Goal: Task Accomplishment & Management: Use online tool/utility

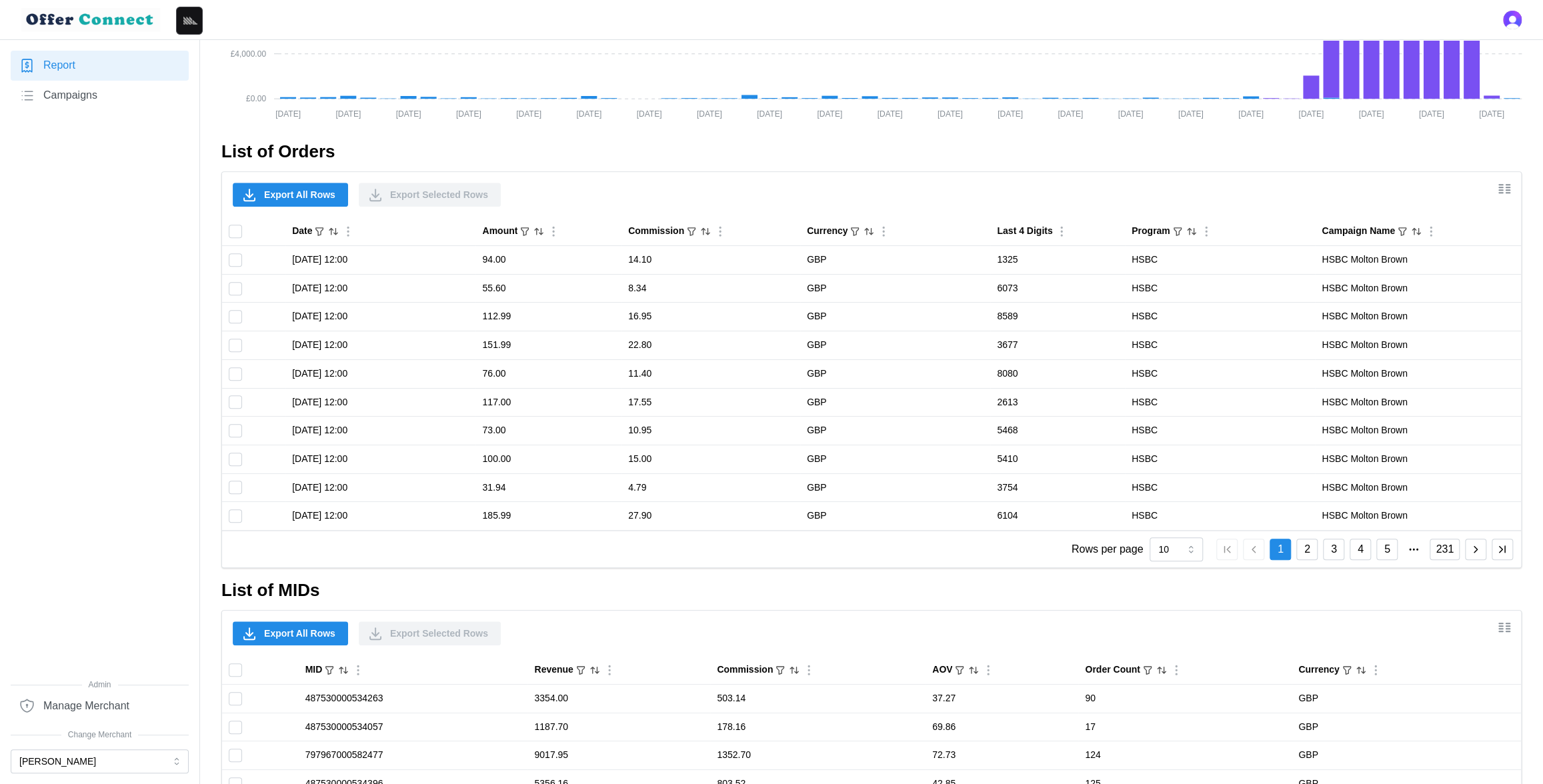
scroll to position [962, 0]
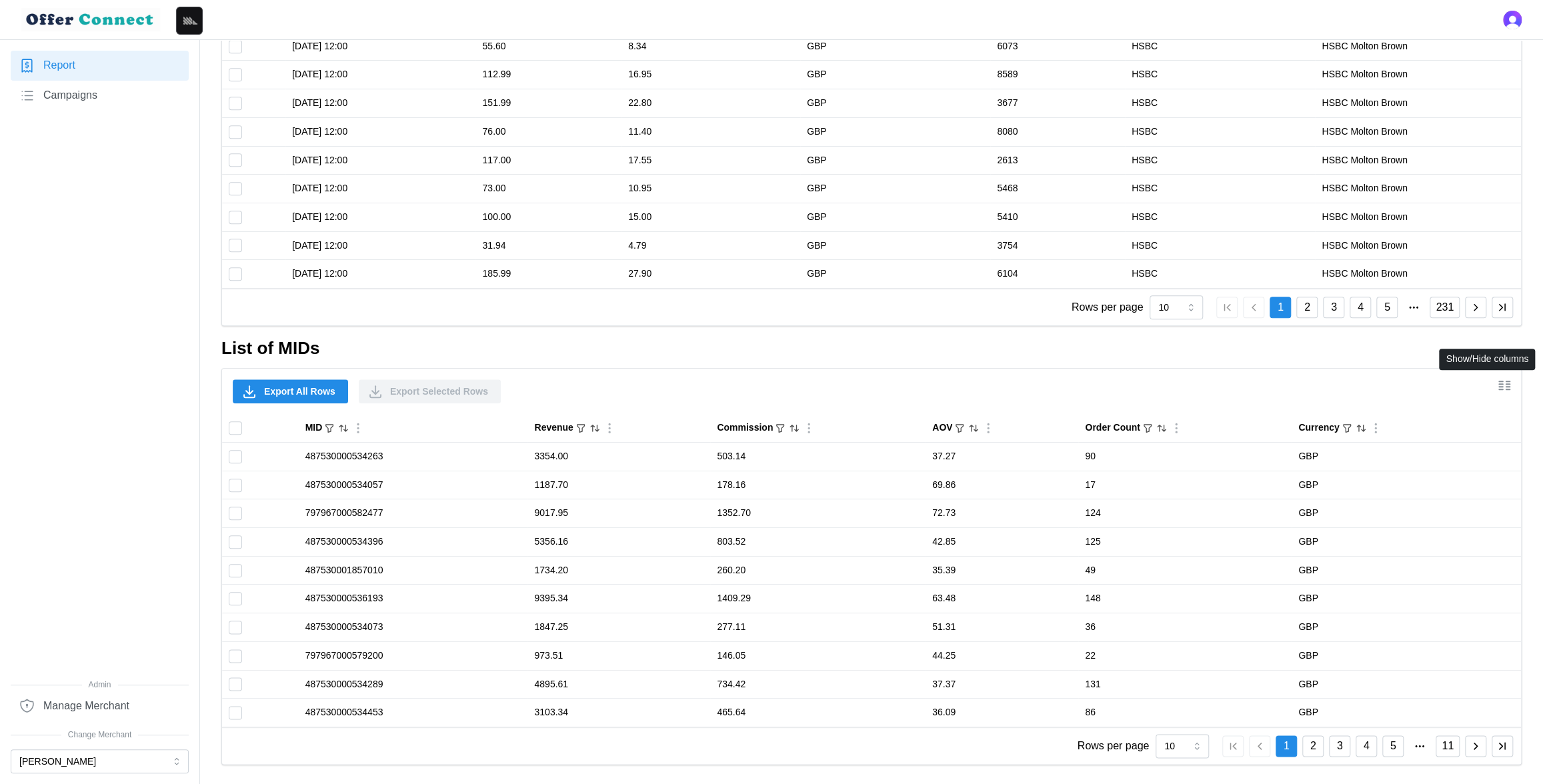
click at [1510, 380] on icon "Show/Hide columns" at bounding box center [1504, 385] width 16 height 16
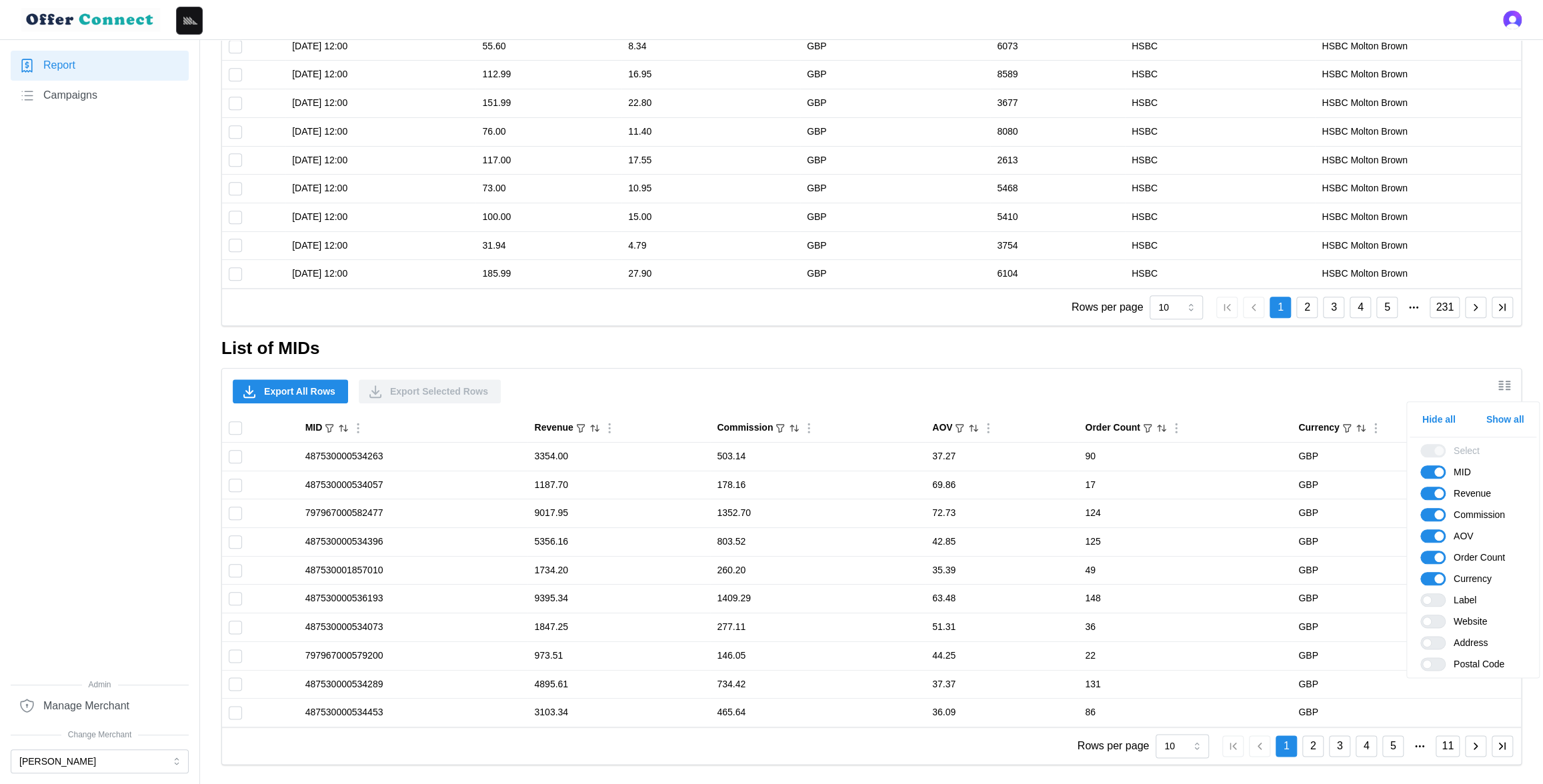
click at [1511, 421] on span "Show all" at bounding box center [1505, 419] width 38 height 23
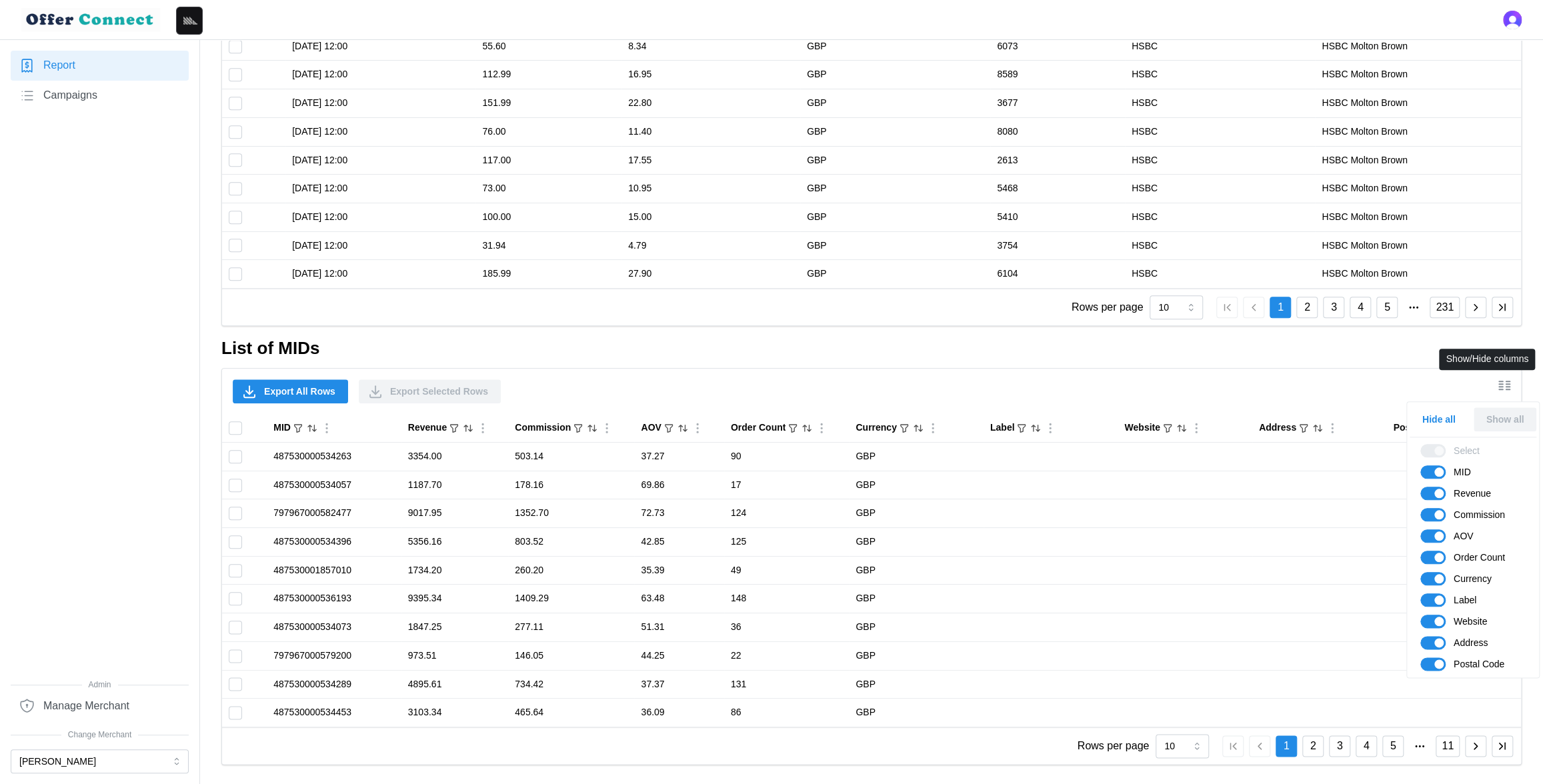
click at [1503, 390] on icon "Show/Hide columns" at bounding box center [1504, 385] width 16 height 16
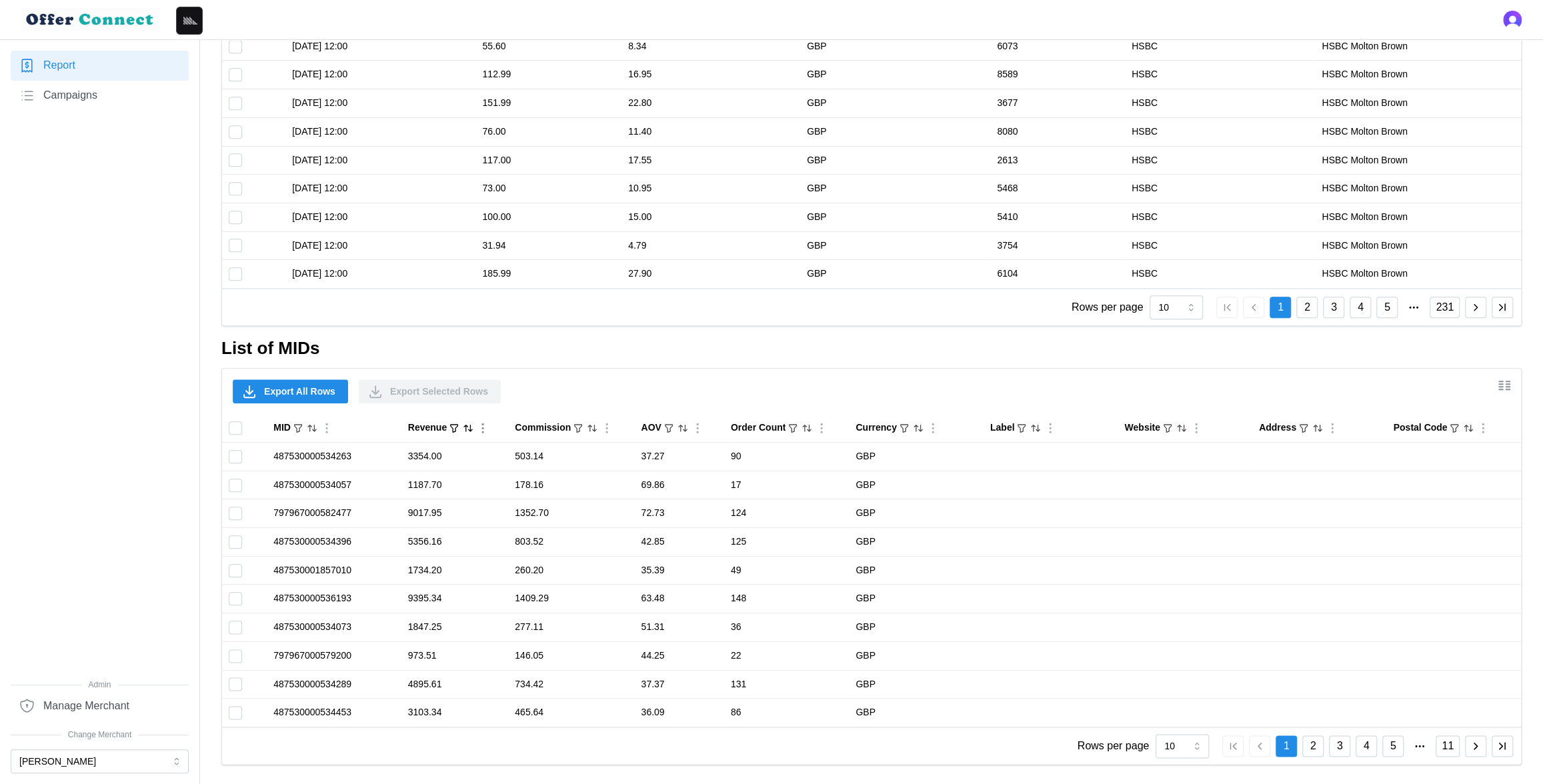
click at [469, 428] on icon "Sort by Revenue descending" at bounding box center [468, 428] width 10 height 10
click at [469, 428] on icon "Sorted by Revenue descending" at bounding box center [468, 428] width 10 height 10
click at [469, 428] on icon "Sorted by Revenue ascending" at bounding box center [468, 428] width 10 height 10
click at [469, 428] on icon "Sort by Revenue descending" at bounding box center [468, 428] width 10 height 10
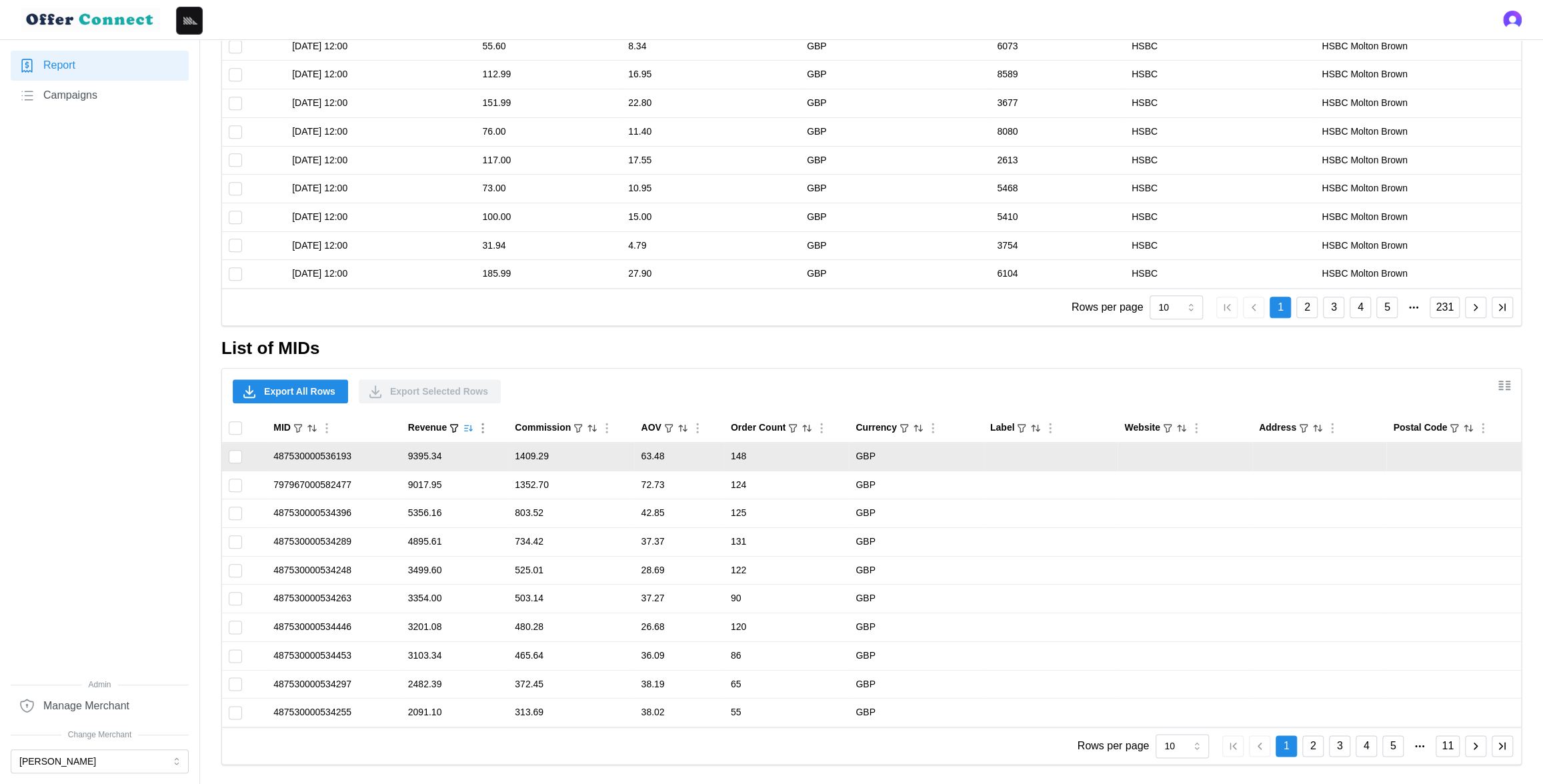
click at [314, 454] on td "487530000536193" at bounding box center [334, 456] width 135 height 29
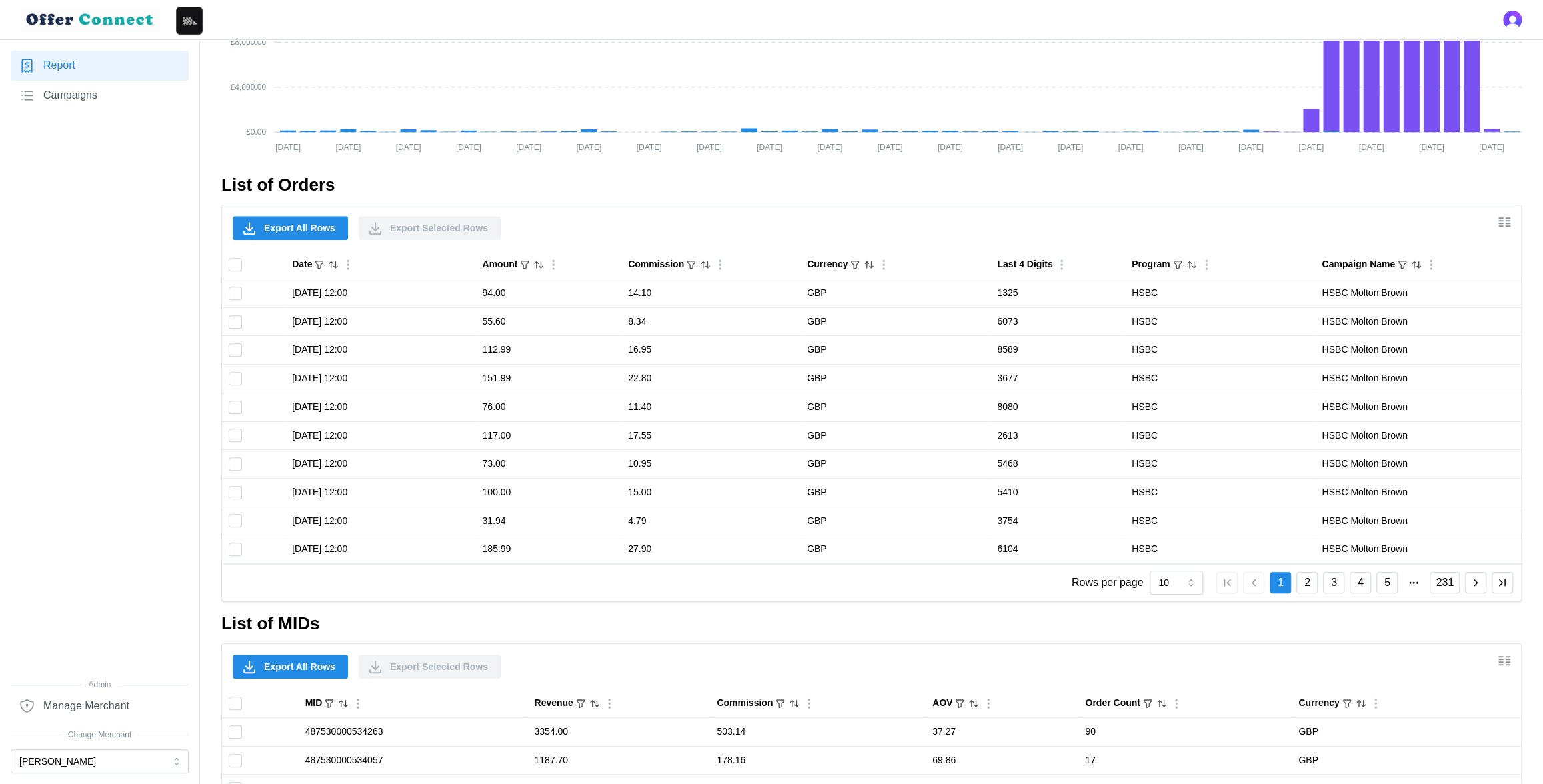
scroll to position [962, 0]
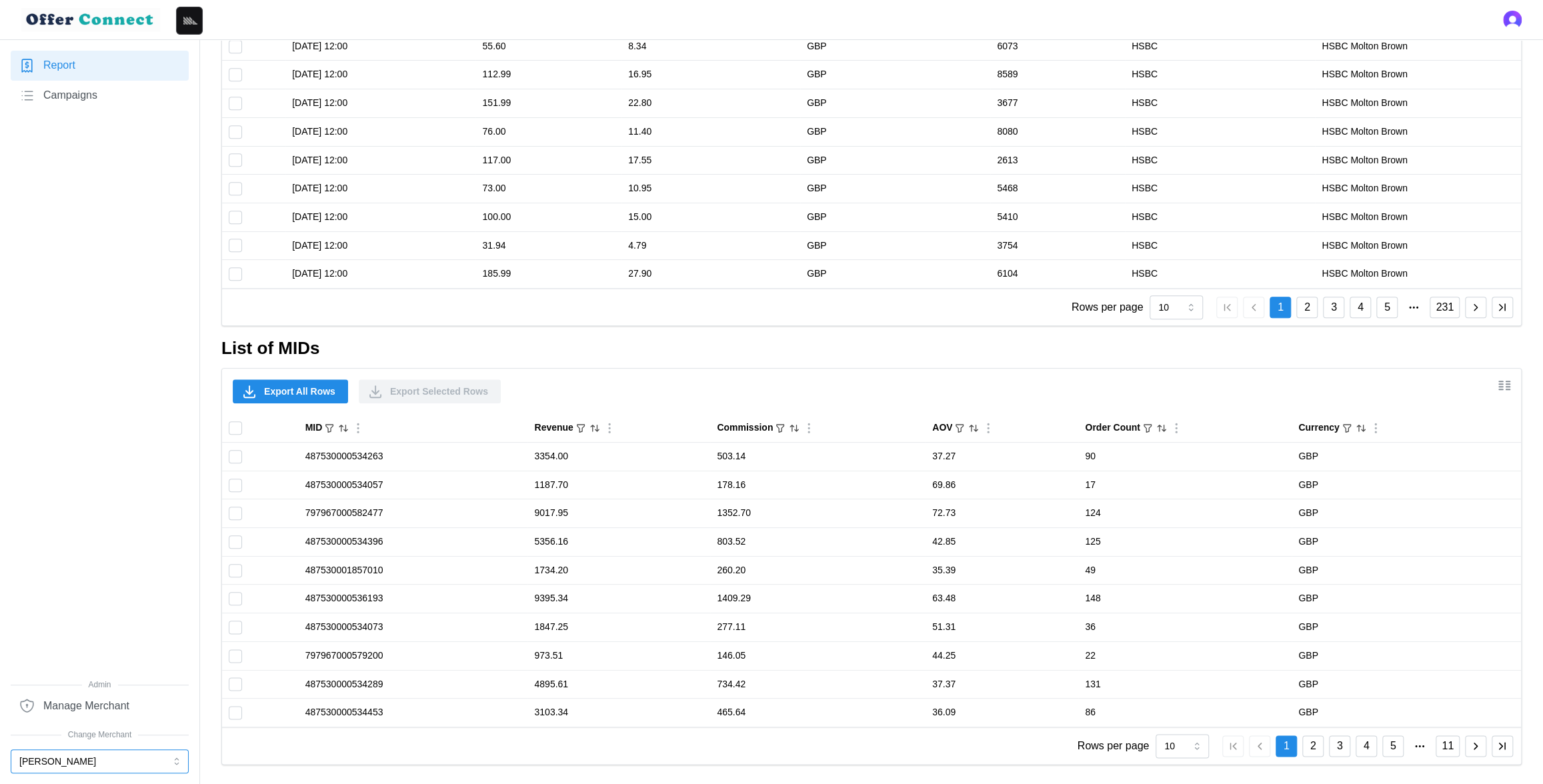
click at [109, 763] on button "[PERSON_NAME]" at bounding box center [99, 761] width 178 height 24
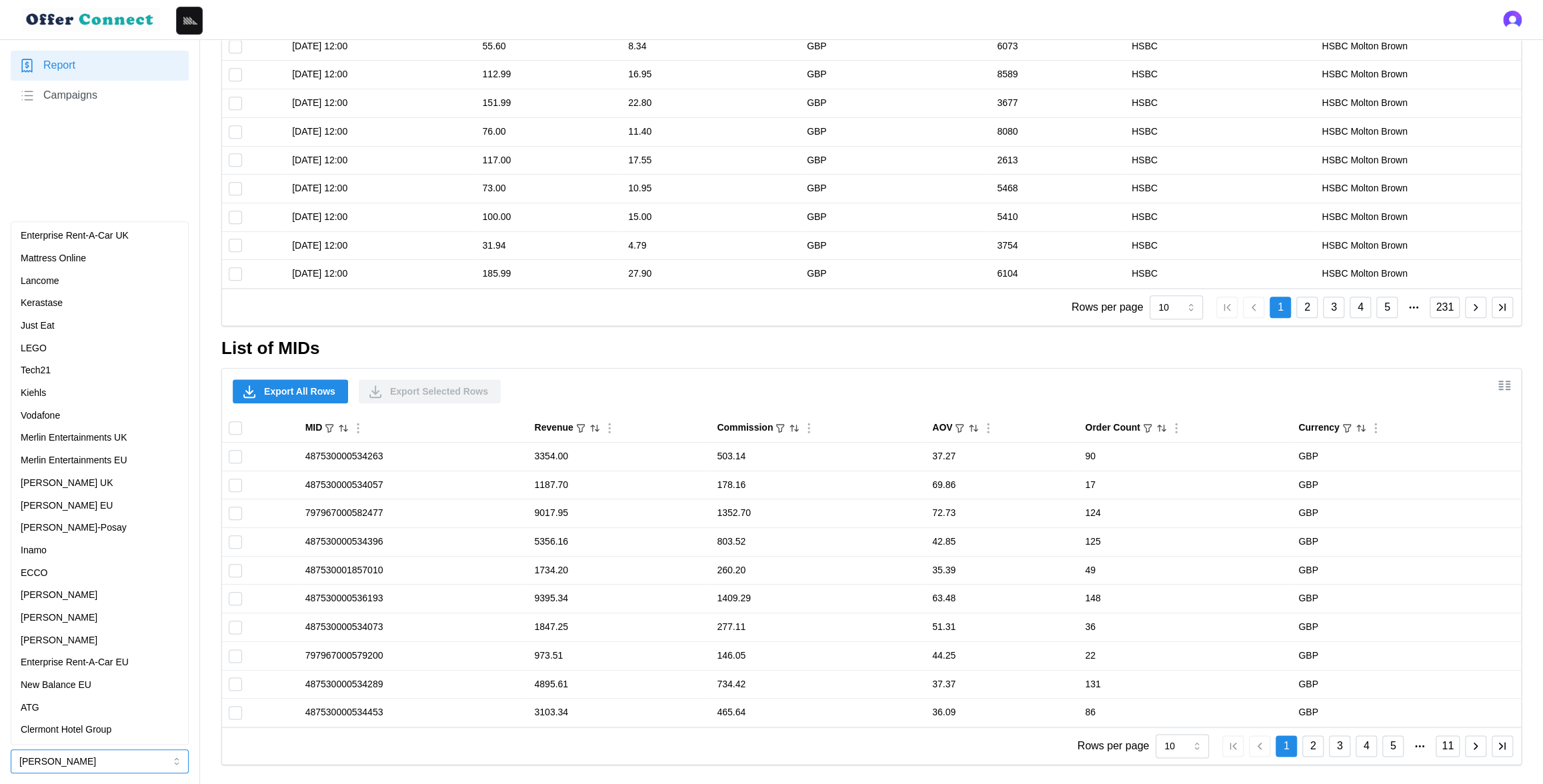
click at [114, 241] on p "Enterprise Rent-A-Car UK" at bounding box center [75, 236] width 108 height 15
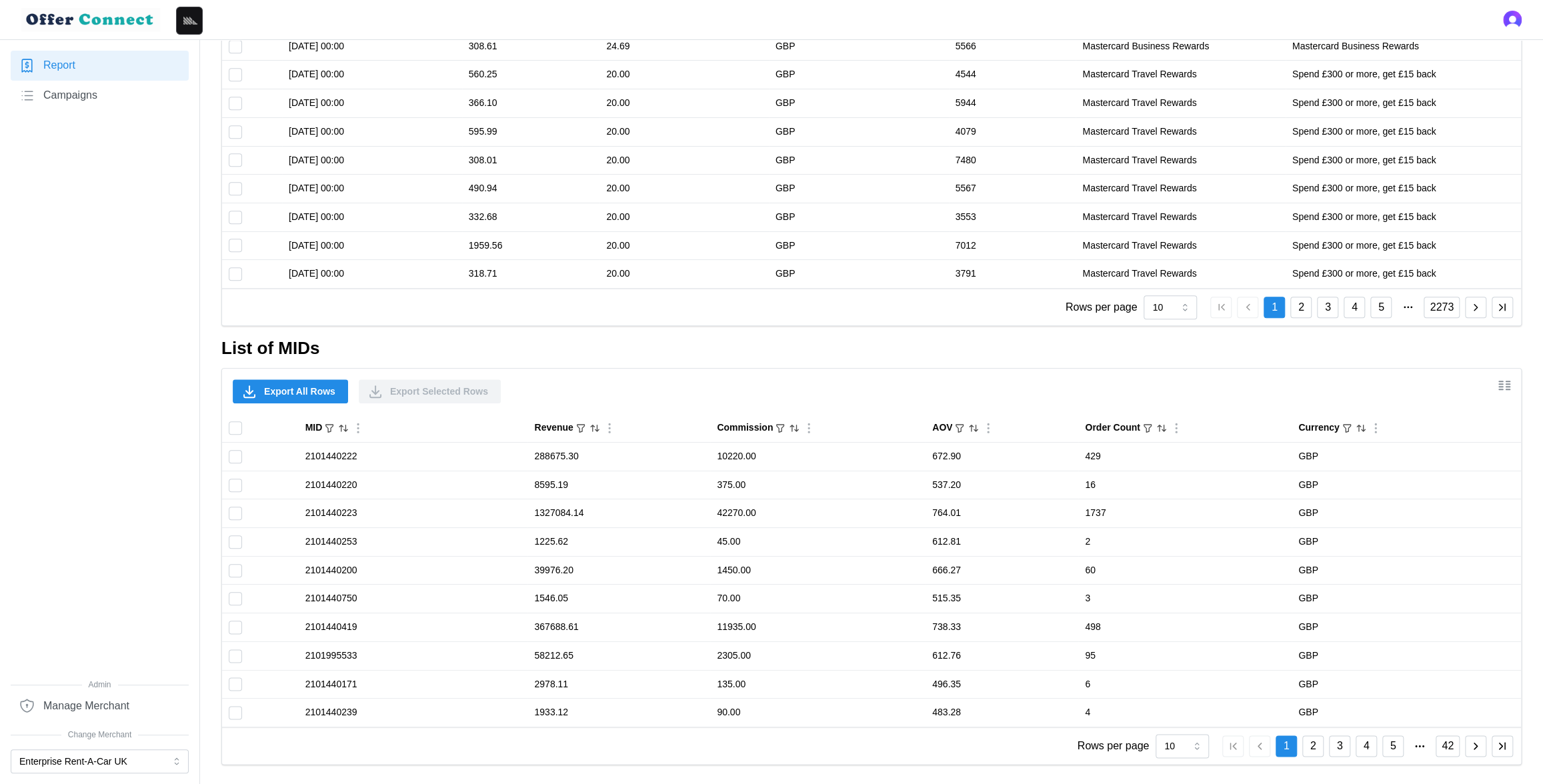
click at [1491, 378] on div at bounding box center [1503, 385] width 25 height 23
click at [1501, 390] on icon "Show/Hide columns" at bounding box center [1501, 390] width 4 height 0
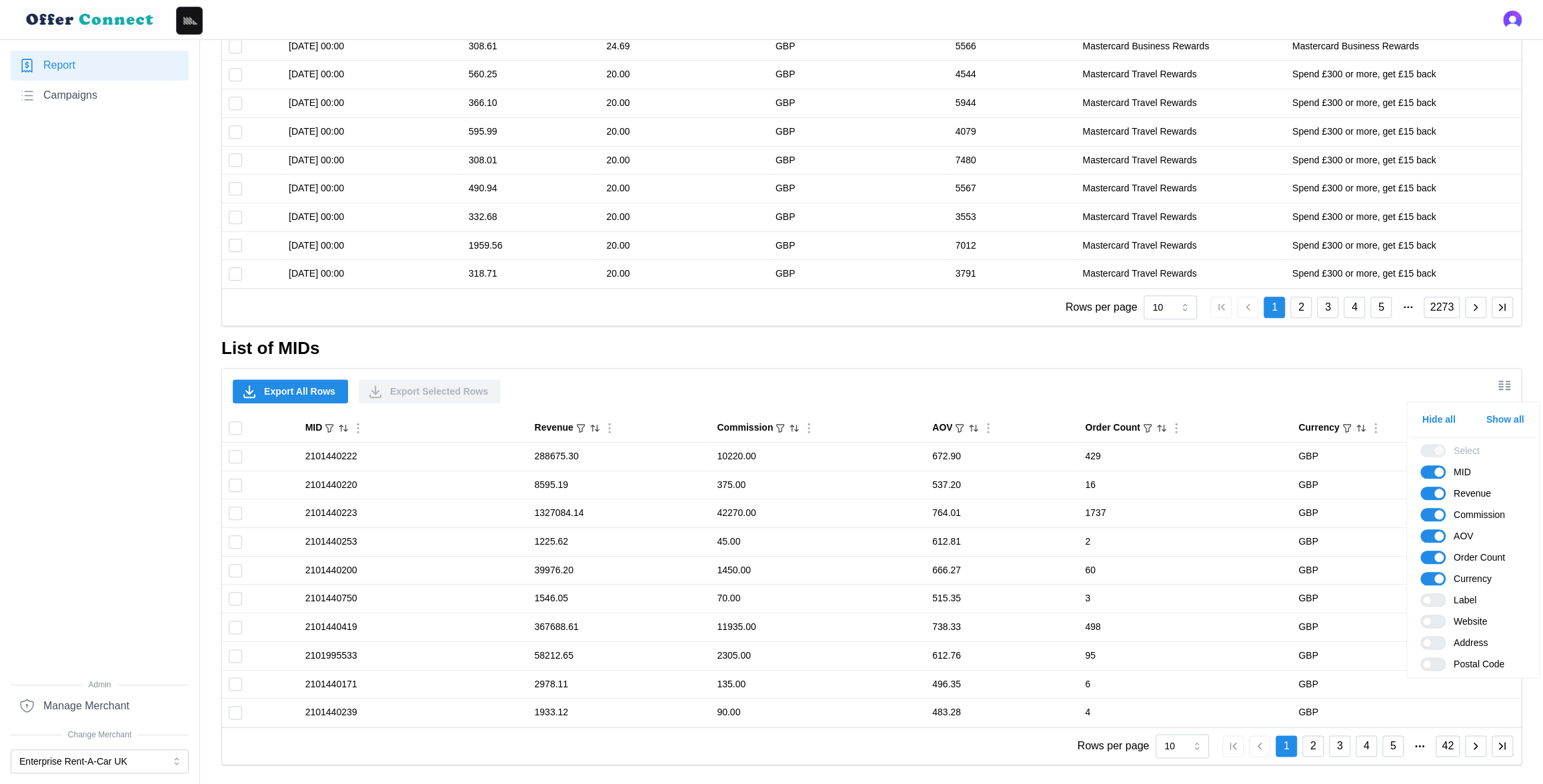
click at [1491, 417] on span "Show all" at bounding box center [1505, 419] width 38 height 23
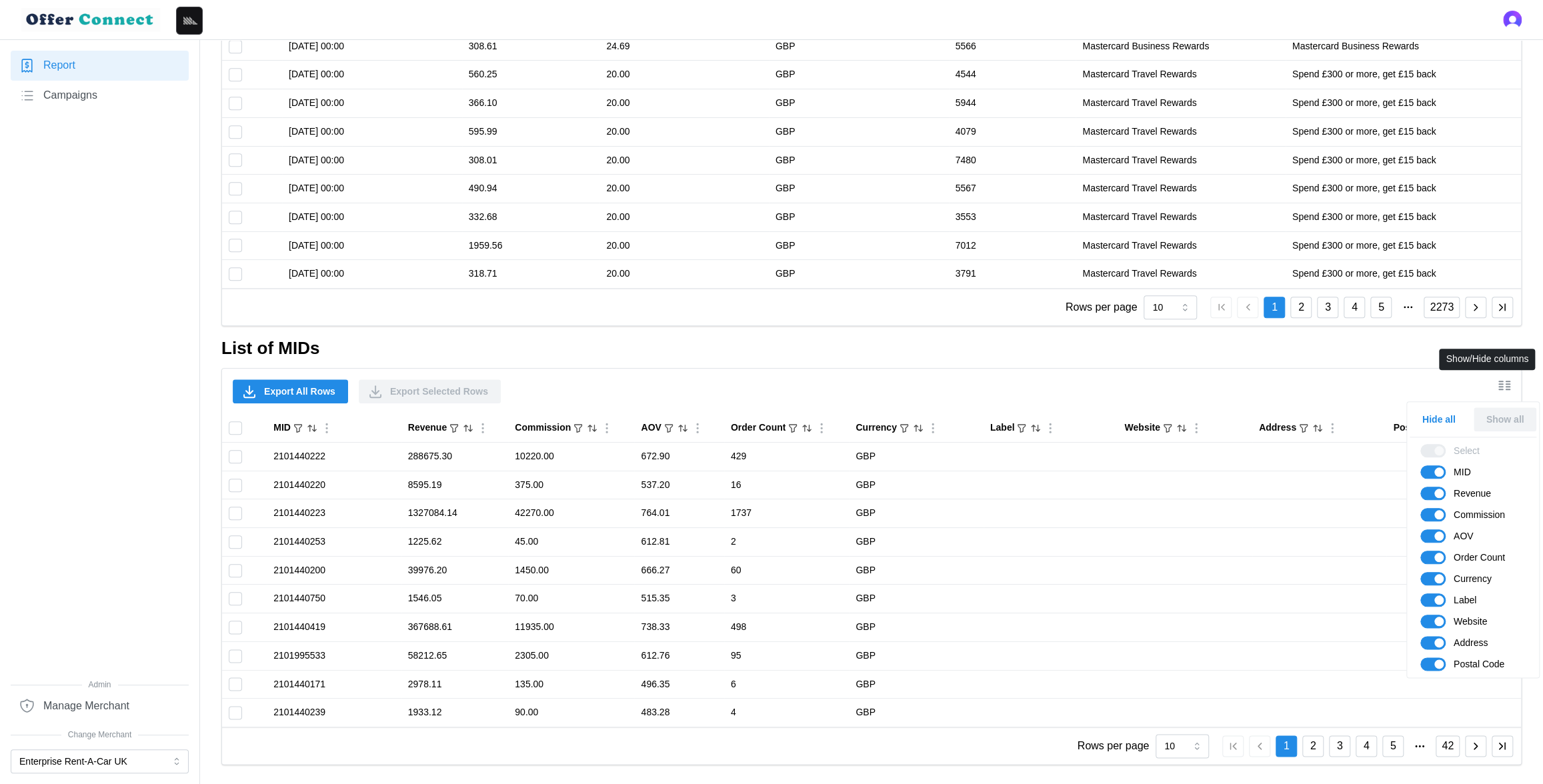
click at [1499, 390] on icon "Show/Hide columns" at bounding box center [1504, 385] width 16 height 16
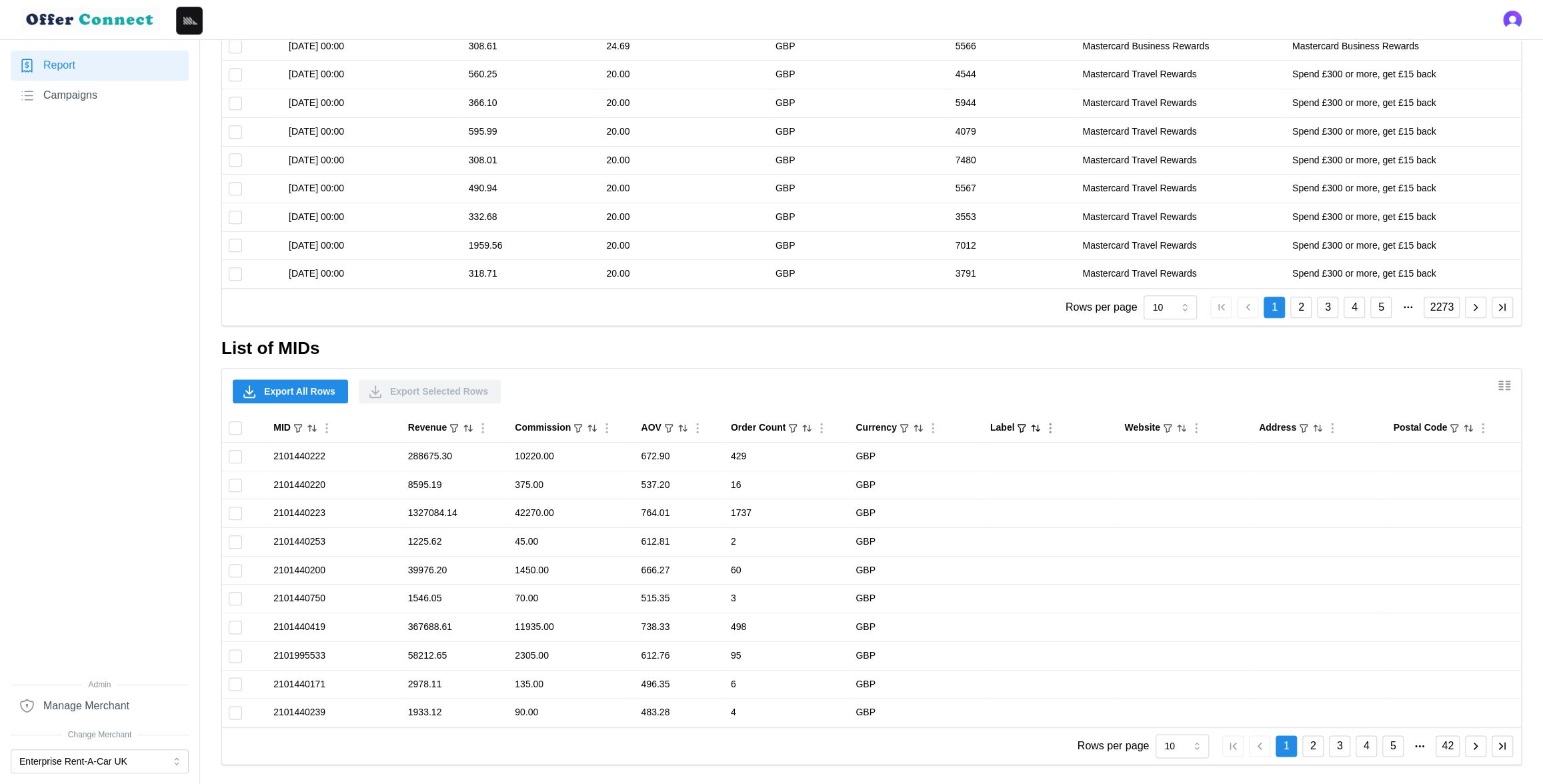
click at [1041, 431] on icon "Sort by Label ascending" at bounding box center [1035, 428] width 10 height 10
click at [1038, 429] on icon "Sorted by Label ascending" at bounding box center [1035, 428] width 10 height 10
click at [1038, 429] on icon "Sorted by Label descending" at bounding box center [1035, 428] width 10 height 10
click at [1187, 427] on icon "Sort by Website ascending" at bounding box center [1181, 428] width 10 height 10
click at [1184, 427] on icon "Sorted by Website ascending" at bounding box center [1184, 428] width 0 height 6
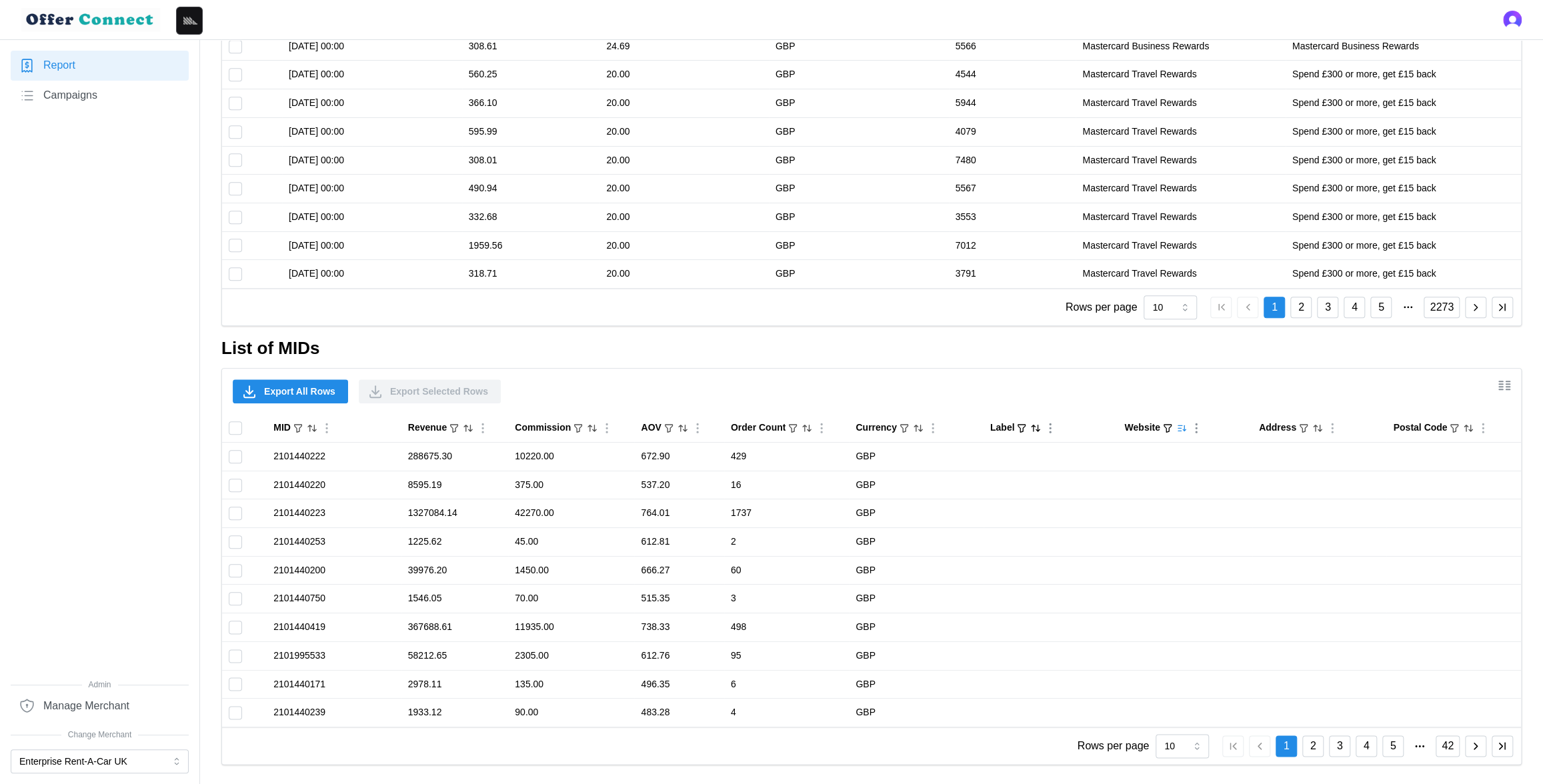
click at [1184, 427] on icon "Sorted by Website descending" at bounding box center [1184, 428] width 0 height 6
click at [1185, 426] on icon "Sort by Website ascending" at bounding box center [1181, 428] width 10 height 10
click at [1185, 426] on icon "Sorted by Website ascending" at bounding box center [1181, 428] width 10 height 10
click at [1185, 426] on icon "Sorted by Website descending" at bounding box center [1181, 428] width 10 height 10
click at [311, 428] on icon "Sort by MID ascending" at bounding box center [312, 428] width 10 height 10
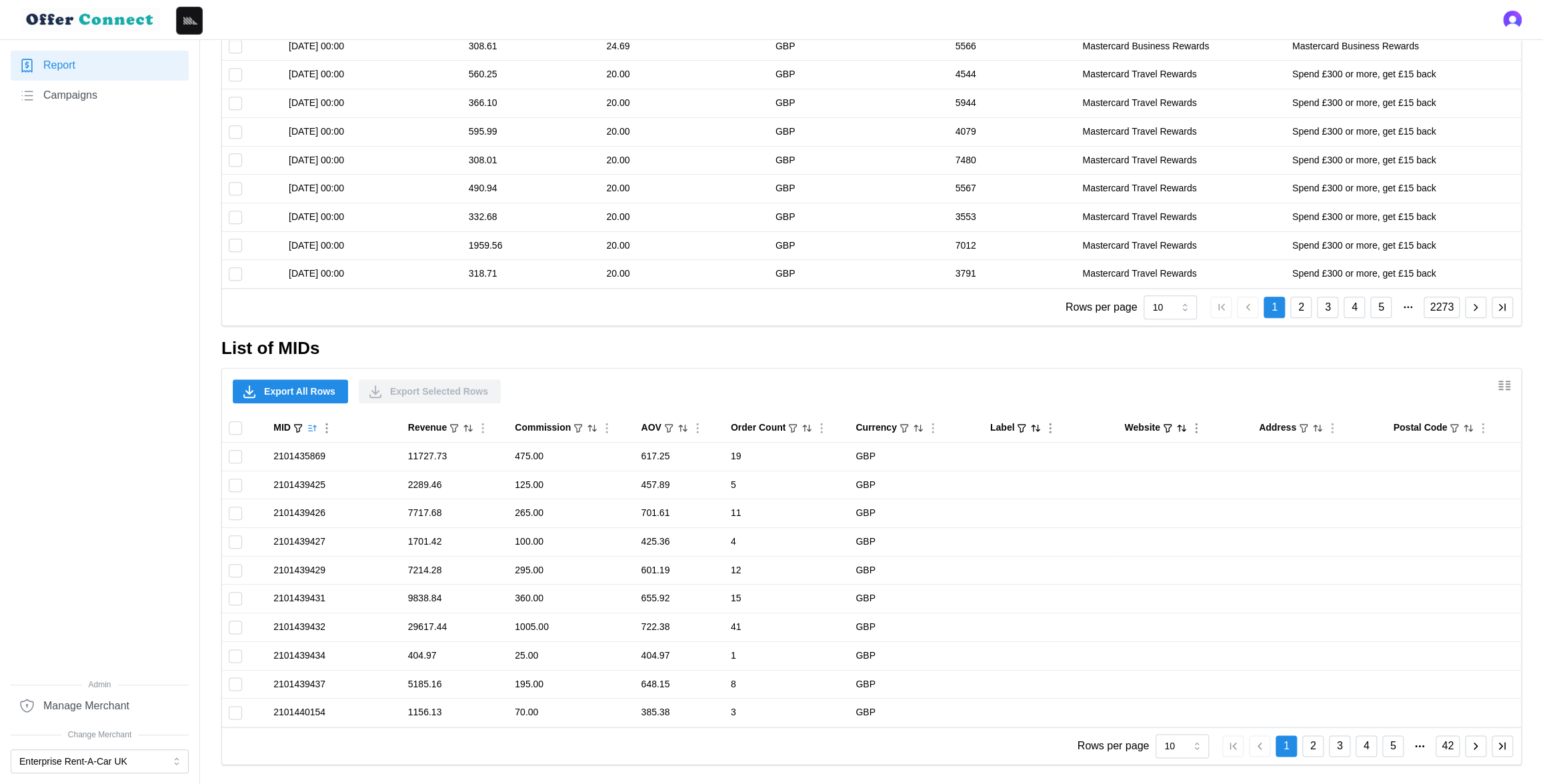
click at [314, 426] on icon "Sorted by MID ascending" at bounding box center [312, 428] width 10 height 10
click at [314, 426] on icon "Sorted by MID descending" at bounding box center [312, 428] width 10 height 10
click at [470, 428] on icon "Sort by Revenue descending" at bounding box center [468, 428] width 10 height 10
click at [470, 428] on icon "Sorted by Revenue descending" at bounding box center [470, 428] width 0 height 6
click at [470, 428] on icon "Sorted by Revenue ascending" at bounding box center [470, 428] width 0 height 6
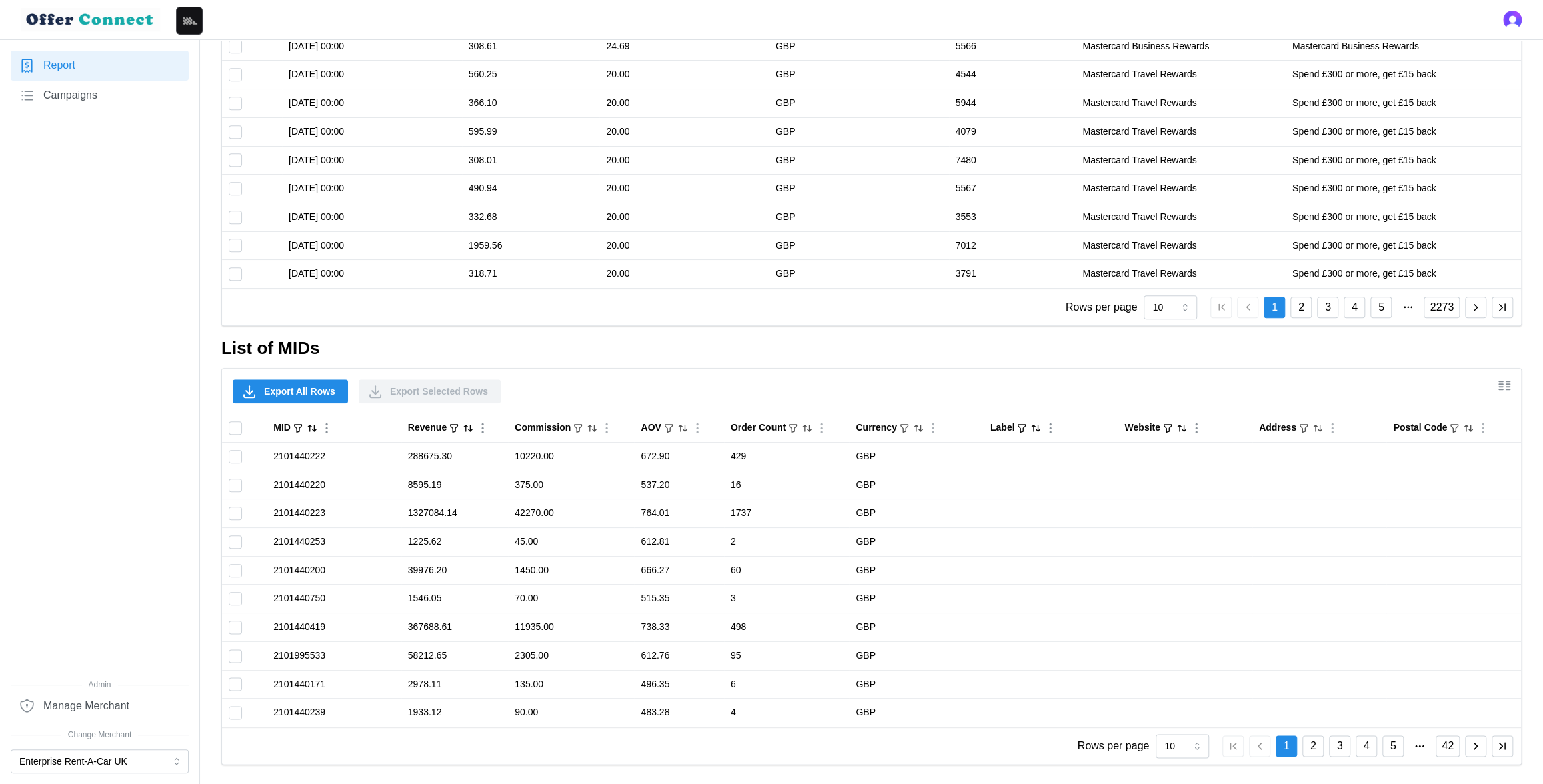
click at [1473, 744] on icon "button" at bounding box center [1475, 746] width 12 height 12
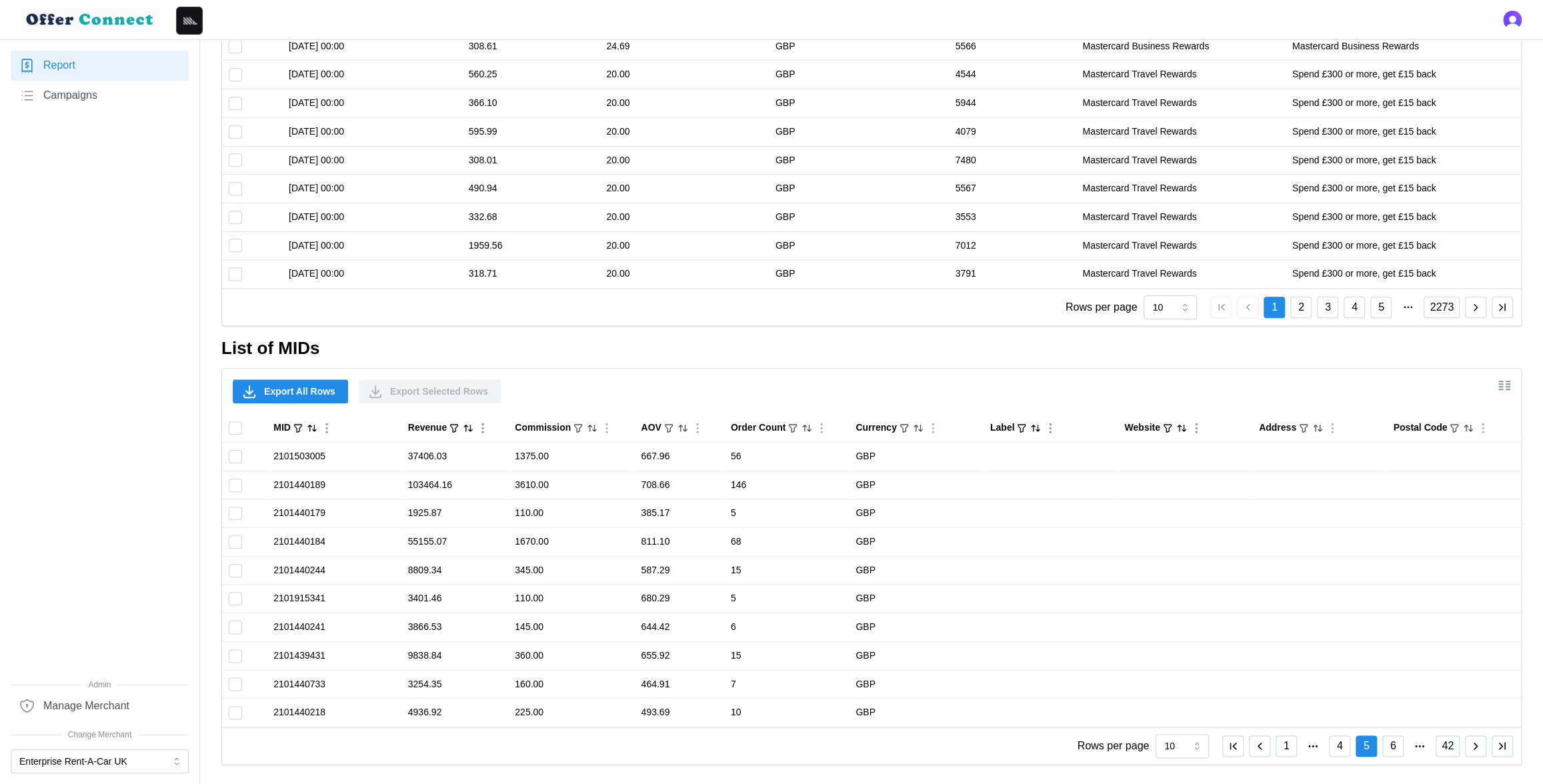
click at [1473, 744] on icon "button" at bounding box center [1475, 746] width 12 height 12
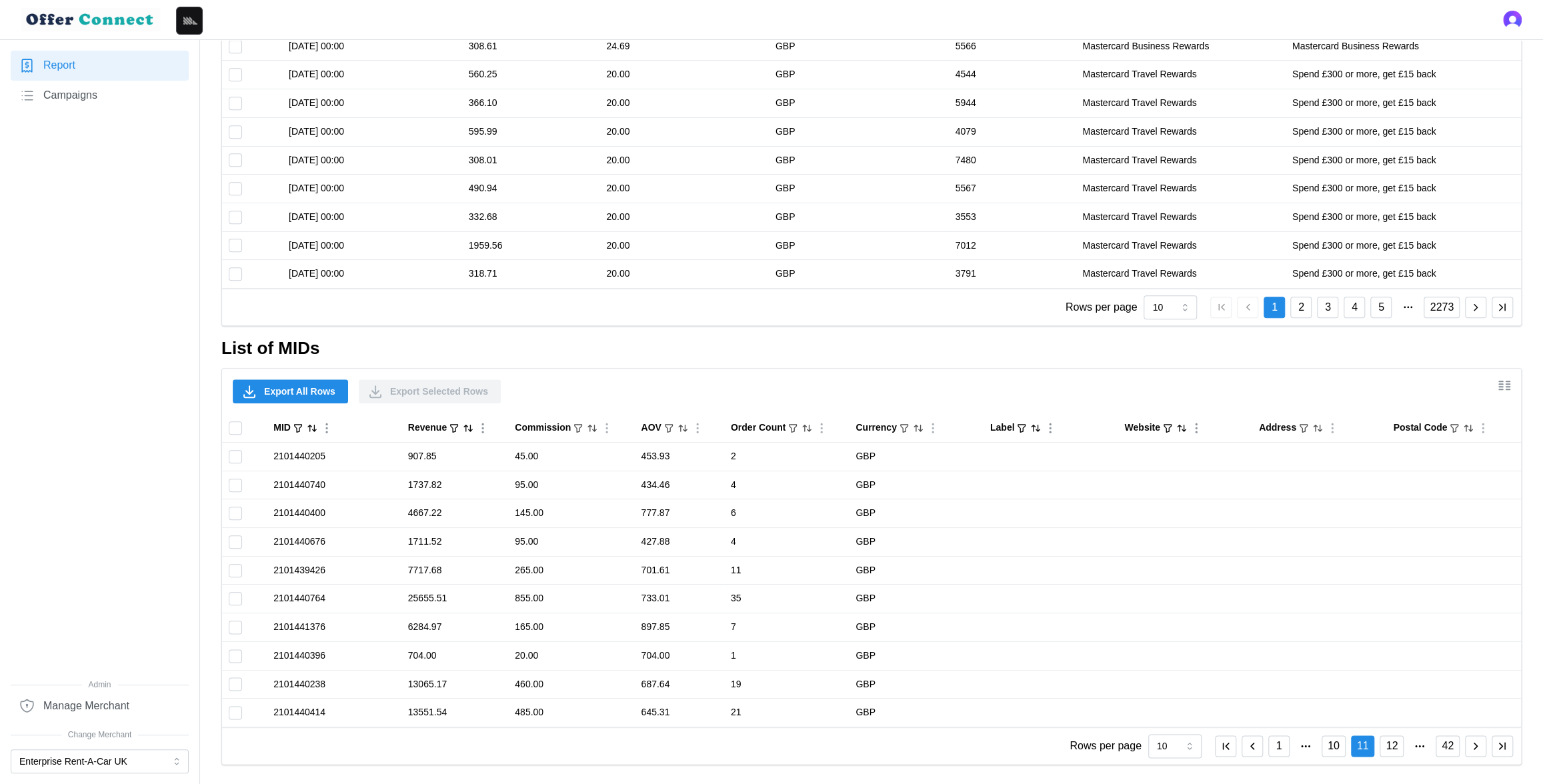
click at [1473, 744] on icon "button" at bounding box center [1475, 746] width 12 height 12
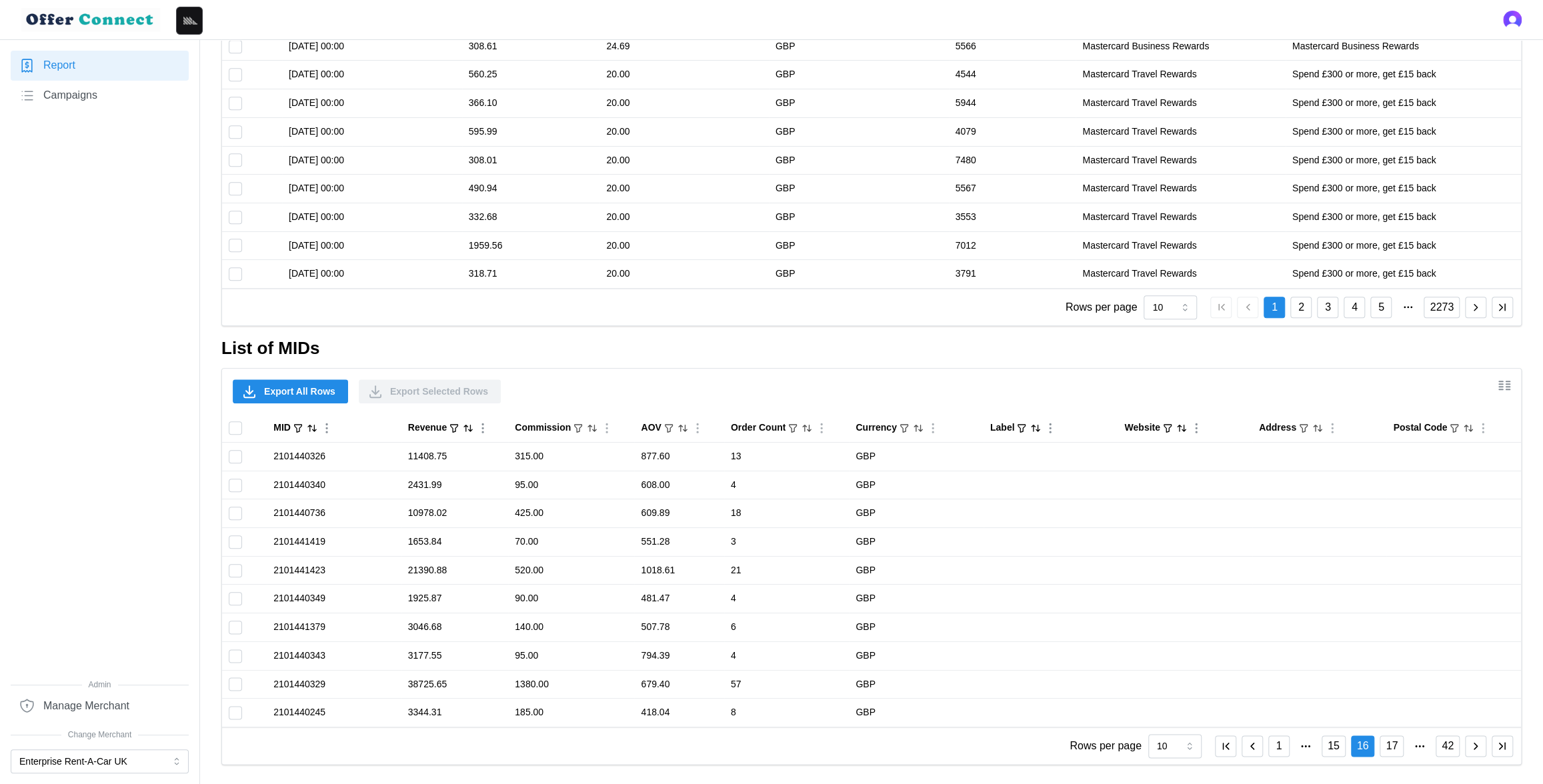
click at [1473, 744] on icon "button" at bounding box center [1475, 746] width 12 height 12
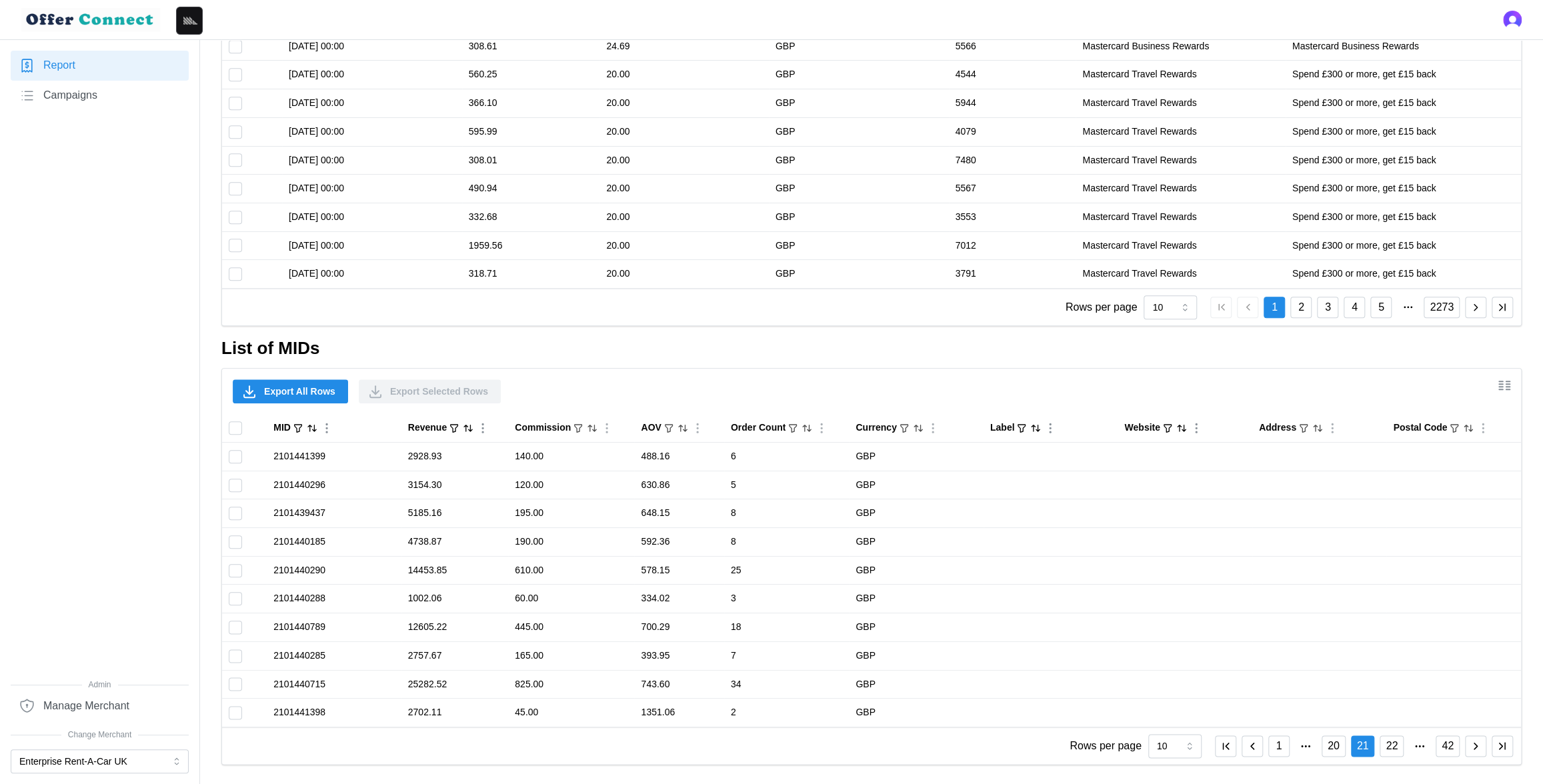
click at [1473, 744] on icon "button" at bounding box center [1475, 746] width 12 height 12
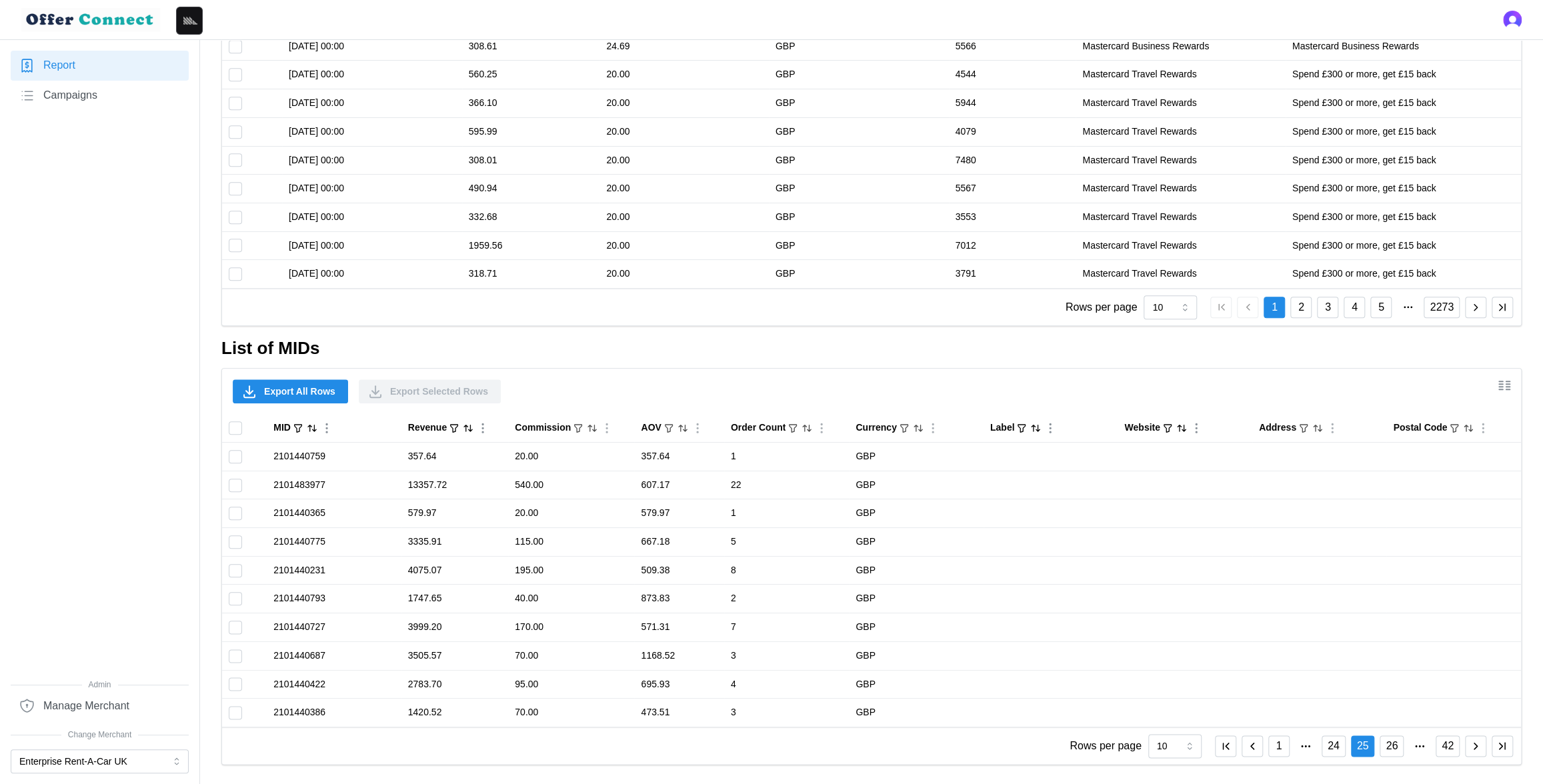
click at [1473, 744] on icon "button" at bounding box center [1475, 746] width 12 height 12
